Goal: Transaction & Acquisition: Purchase product/service

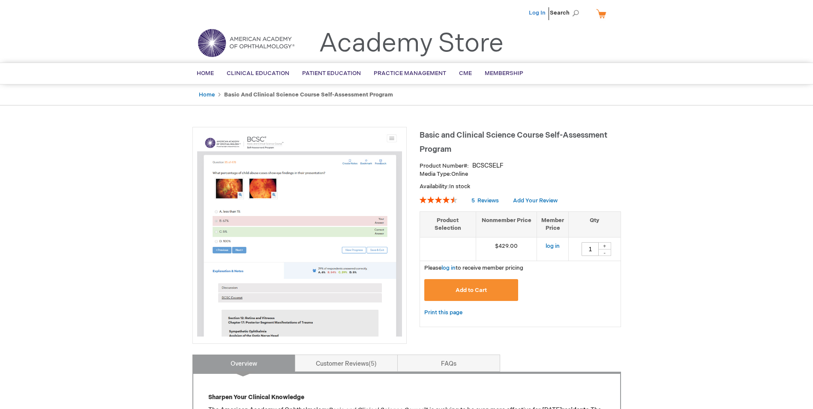
click at [537, 16] on link "Log In" at bounding box center [537, 12] width 17 height 7
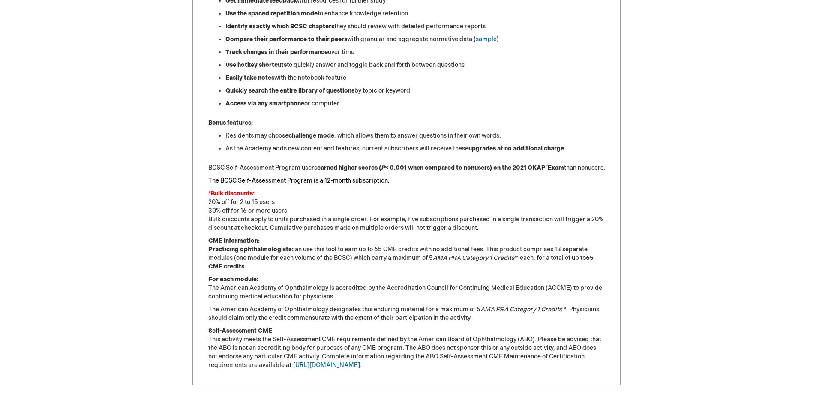
scroll to position [600, 0]
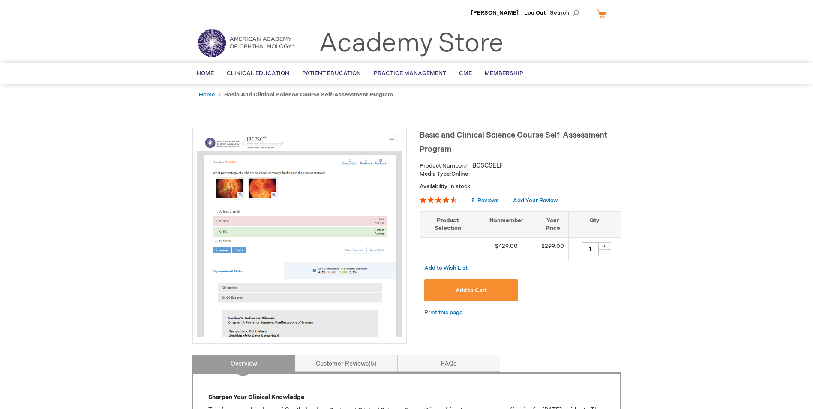
click at [313, 196] on img at bounding box center [299, 234] width 205 height 205
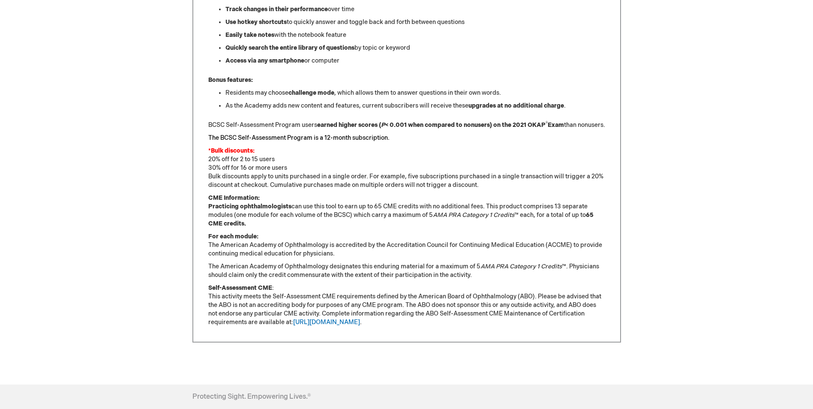
scroll to position [214, 0]
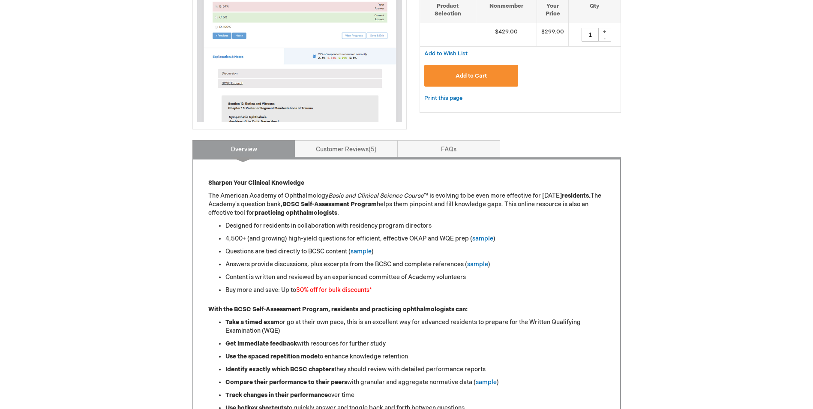
click at [452, 82] on button "Add to Cart" at bounding box center [471, 76] width 94 height 22
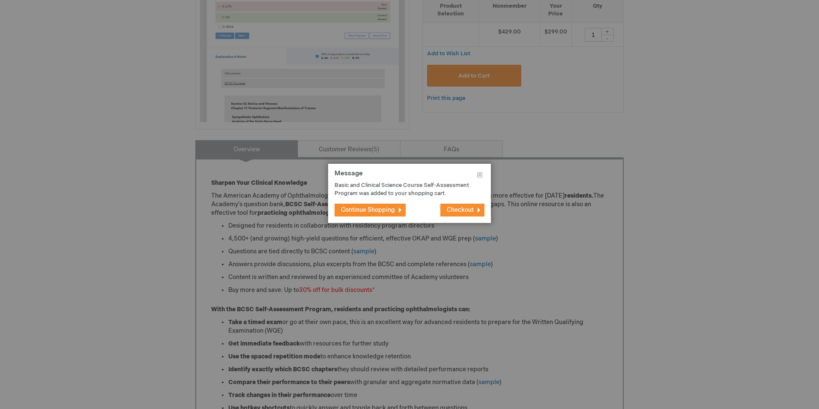
click at [397, 211] on button "Continue Shopping" at bounding box center [370, 210] width 71 height 13
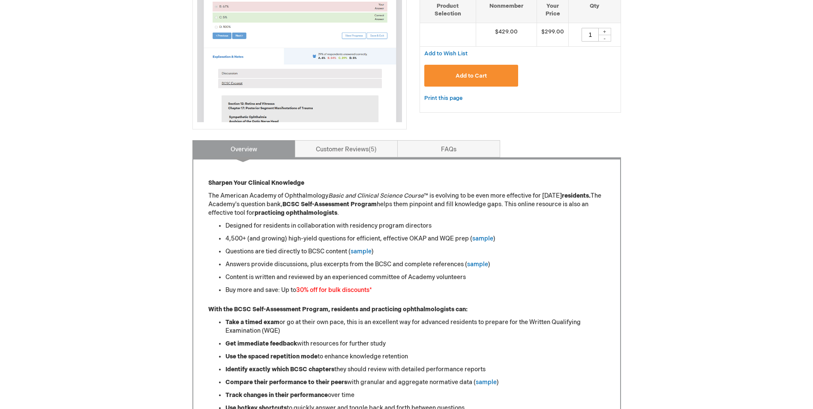
scroll to position [0, 0]
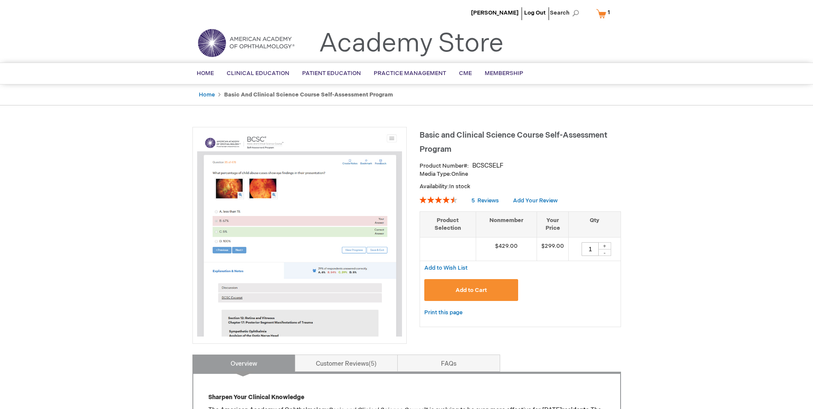
click at [602, 10] on link "My Cart 1 1 items" at bounding box center [604, 13] width 21 height 15
